Goal: Task Accomplishment & Management: Manage account settings

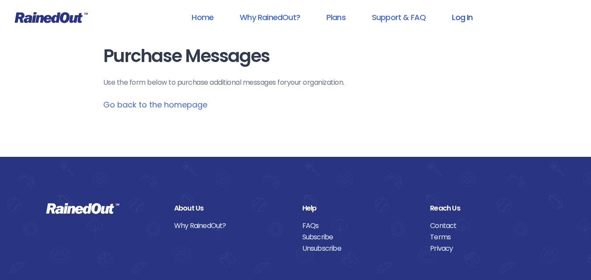
click at [466, 18] on link "Log In" at bounding box center [462, 17] width 43 height 20
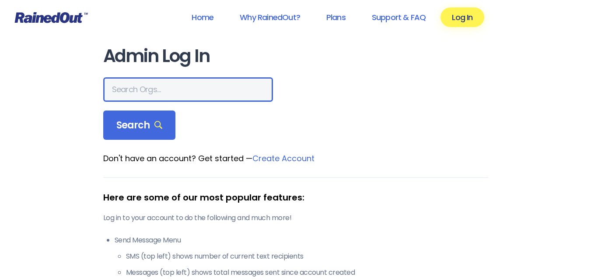
click at [180, 94] on input "text" at bounding box center [188, 89] width 170 height 25
type input "town of [GEOGRAPHIC_DATA]"
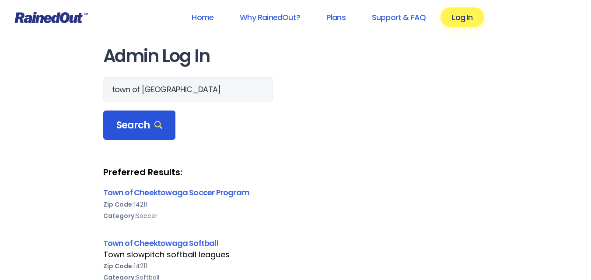
click at [134, 118] on div "Search" at bounding box center [139, 126] width 73 height 30
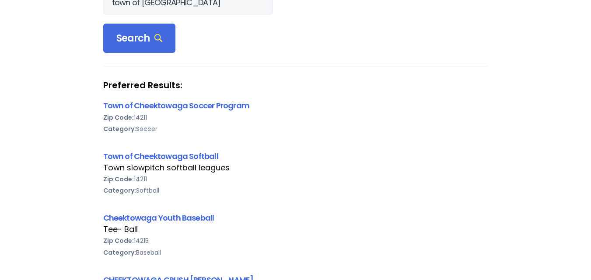
scroll to position [88, 0]
click at [200, 158] on link "Town of Cheektowaga Softball" at bounding box center [160, 156] width 115 height 11
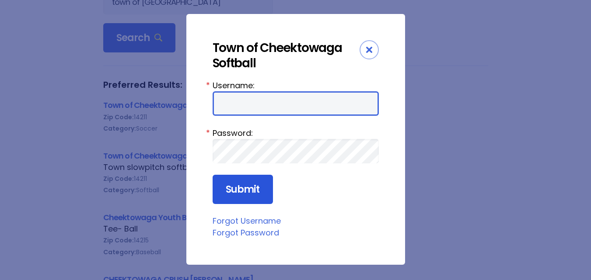
type input "sgarson"
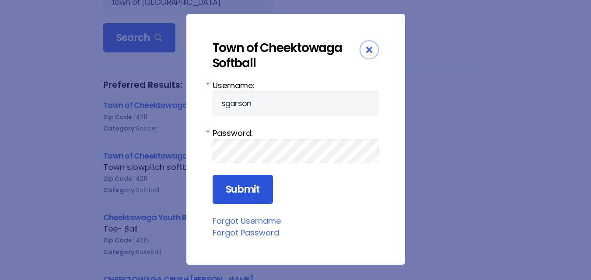
click at [242, 180] on input "Submit" at bounding box center [243, 190] width 60 height 30
